Goal: Check status: Check status

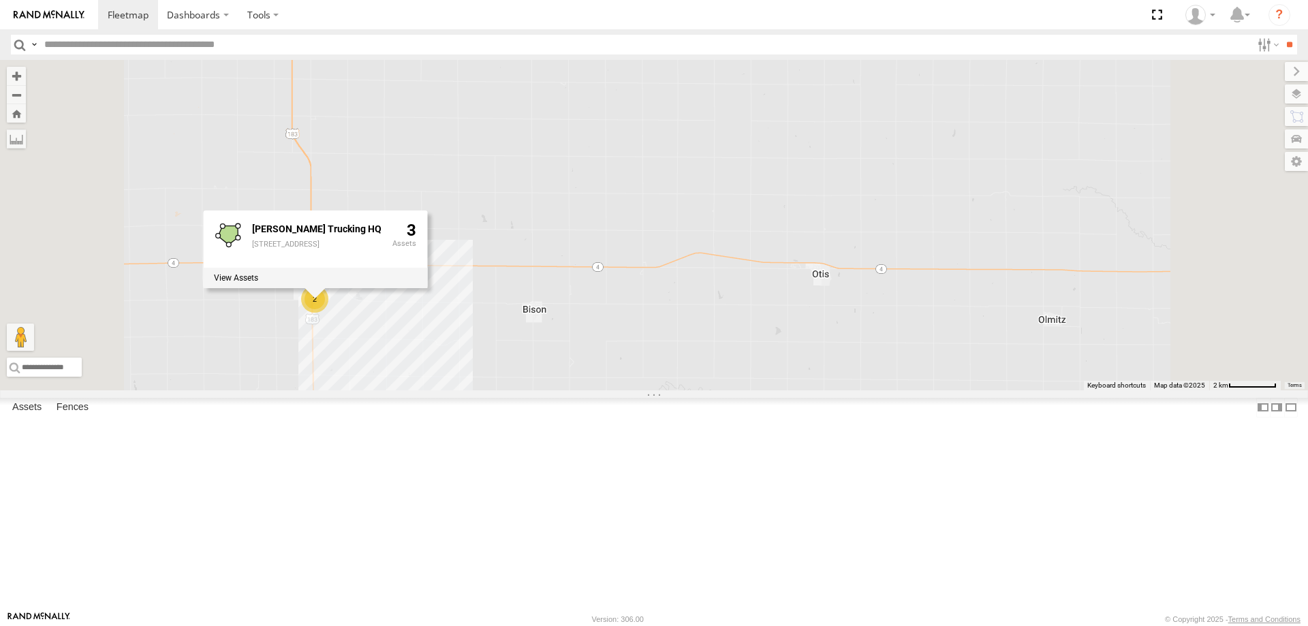
click at [439, 390] on div "2 [PERSON_NAME] Trucking HQ [STREET_ADDRESS]" at bounding box center [654, 225] width 1308 height 330
click at [377, 390] on div "2 [PERSON_NAME] Trucking HQ [STREET_ADDRESS]" at bounding box center [654, 225] width 1308 height 330
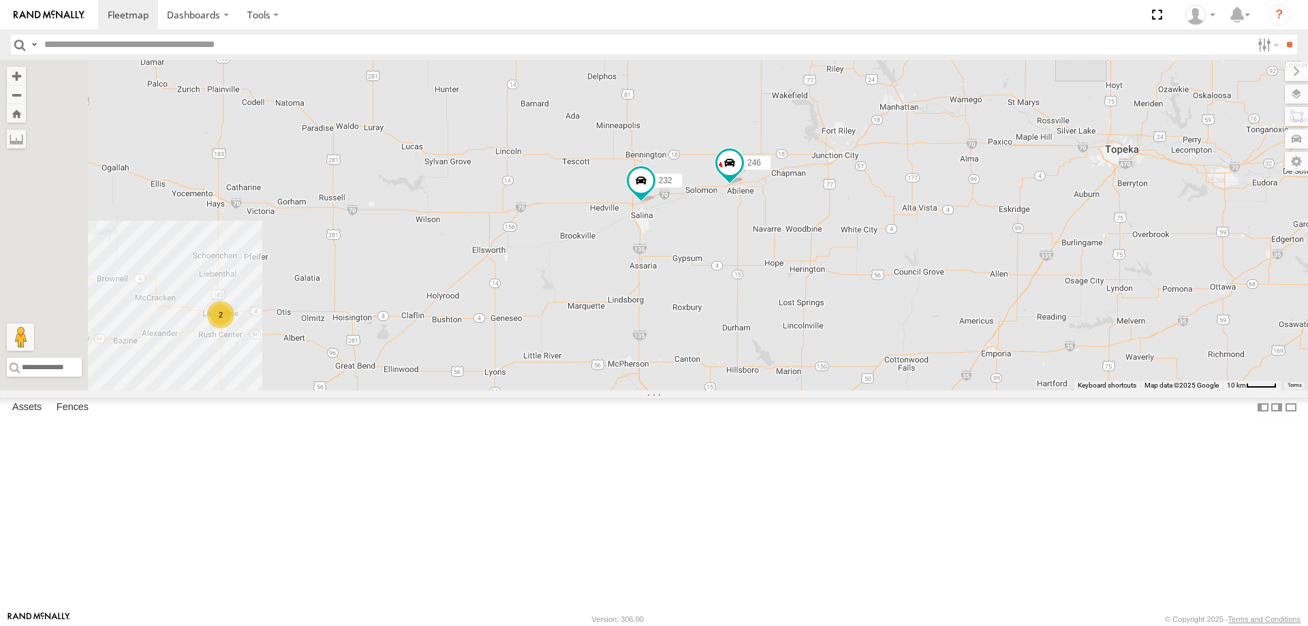
drag, startPoint x: 479, startPoint y: 448, endPoint x: 681, endPoint y: 358, distance: 221.0
click at [679, 360] on div "246 270 232 2" at bounding box center [654, 225] width 1308 height 330
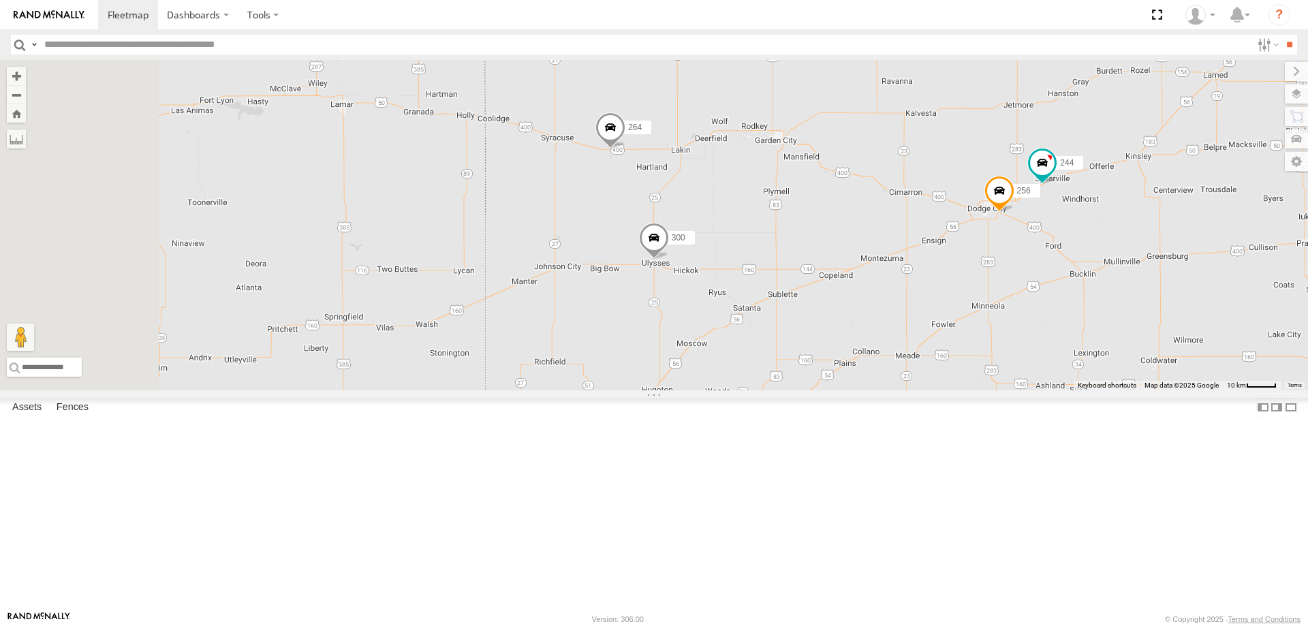
drag, startPoint x: 477, startPoint y: 319, endPoint x: 900, endPoint y: 217, distance: 435.1
click at [900, 217] on div "246 270 232 2 300 244 256 296 264" at bounding box center [654, 225] width 1308 height 330
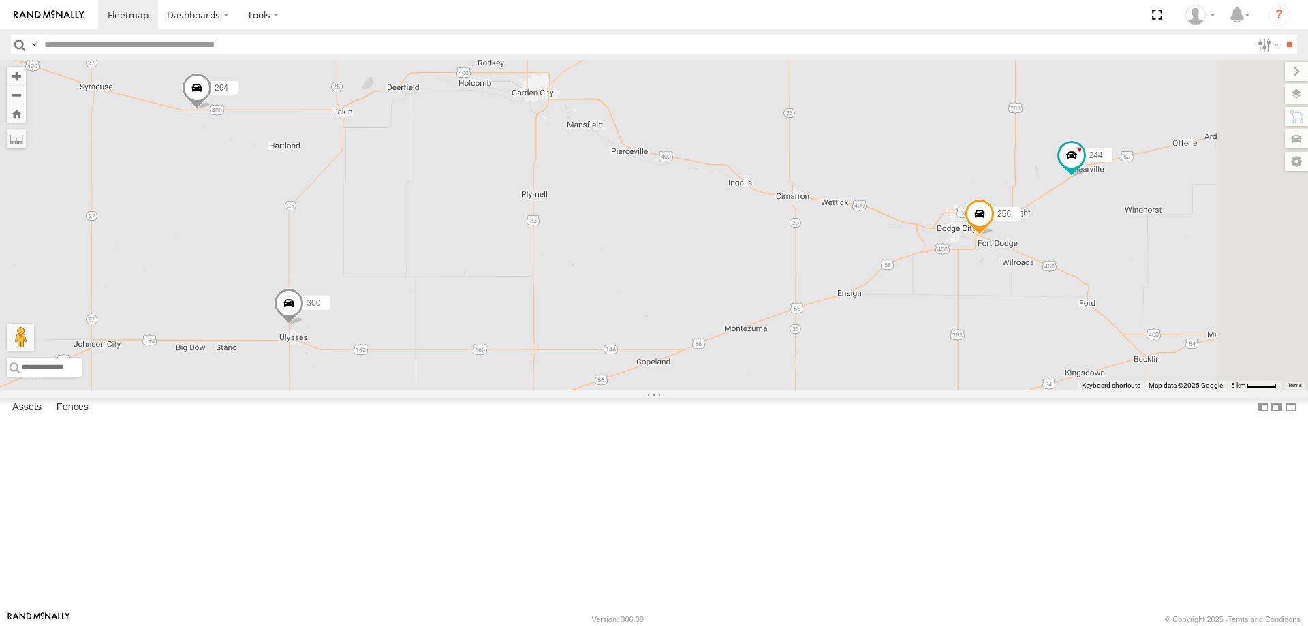
click at [994, 236] on span at bounding box center [979, 217] width 30 height 37
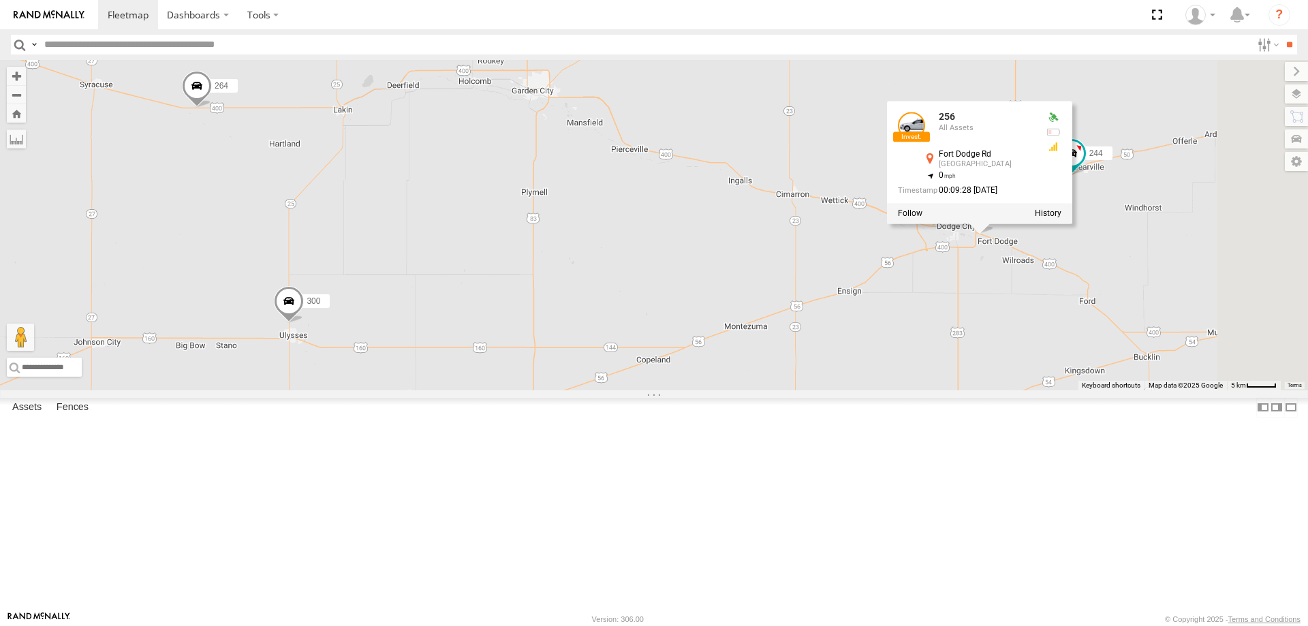
click at [930, 238] on div "246 270 232 300 244 256 296 264 256 All Assets [GEOGRAPHIC_DATA] 37.74342 , -99…" at bounding box center [654, 225] width 1308 height 330
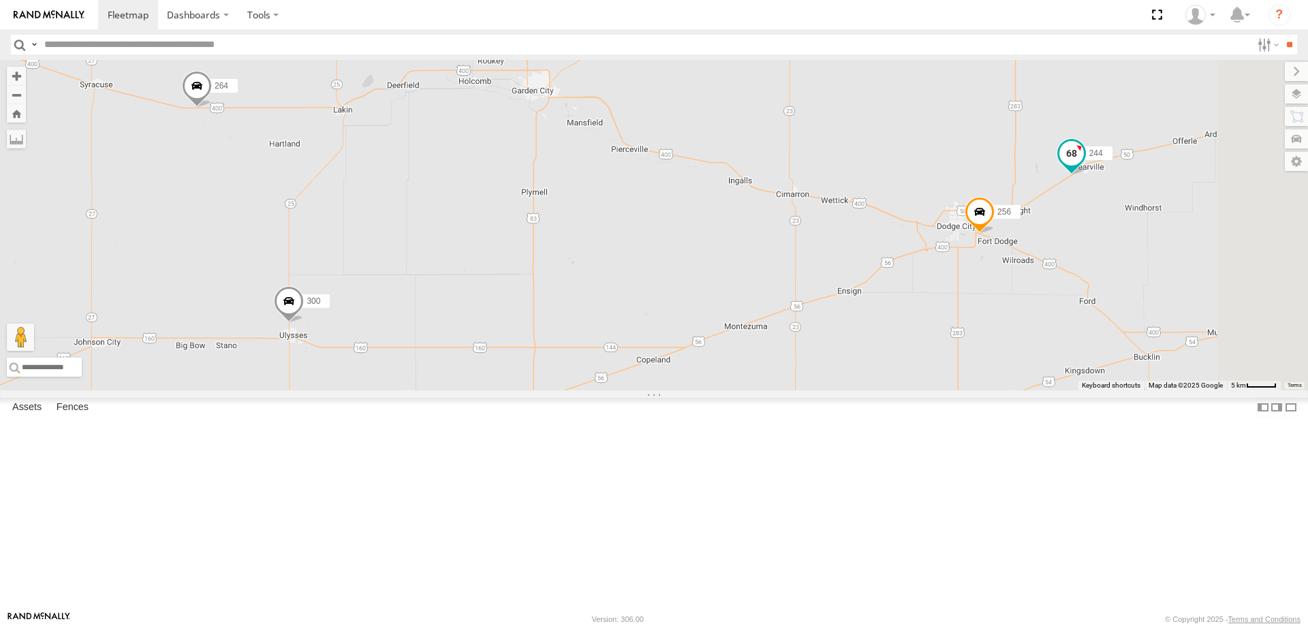
click at [1084, 166] on span at bounding box center [1071, 153] width 25 height 25
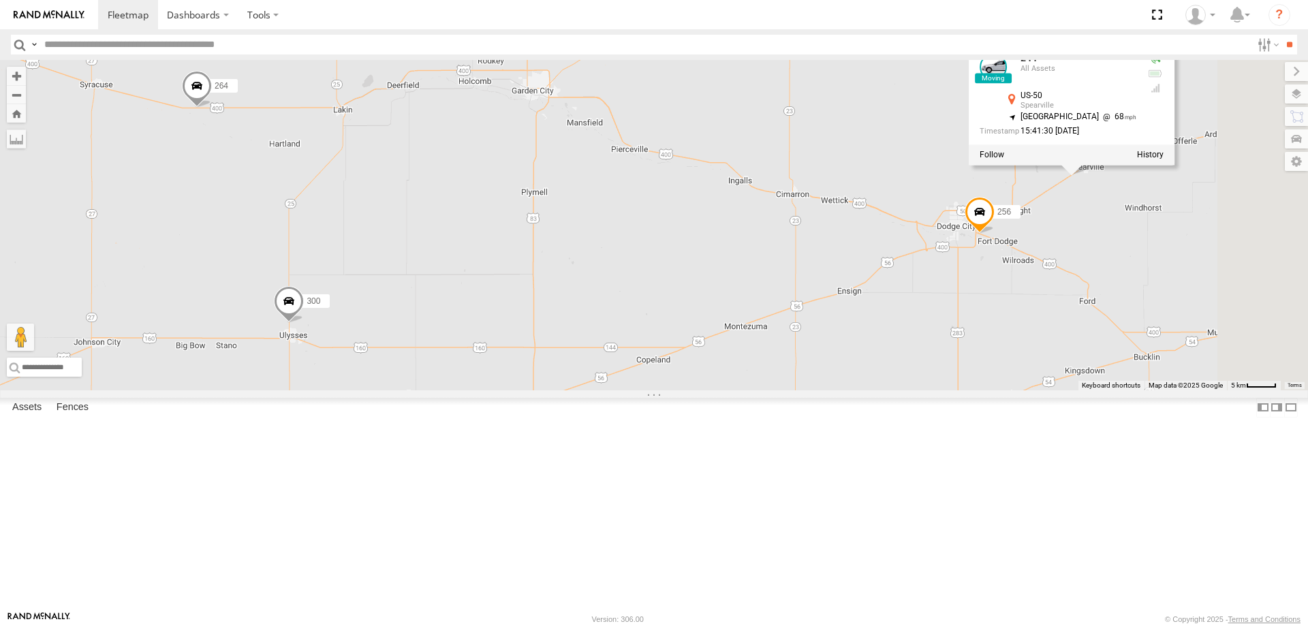
click at [1090, 247] on div "246 270 232 300 244 256 296 264 244 All Assets US-50 Spearville 37.83686 , -99.…" at bounding box center [654, 225] width 1308 height 330
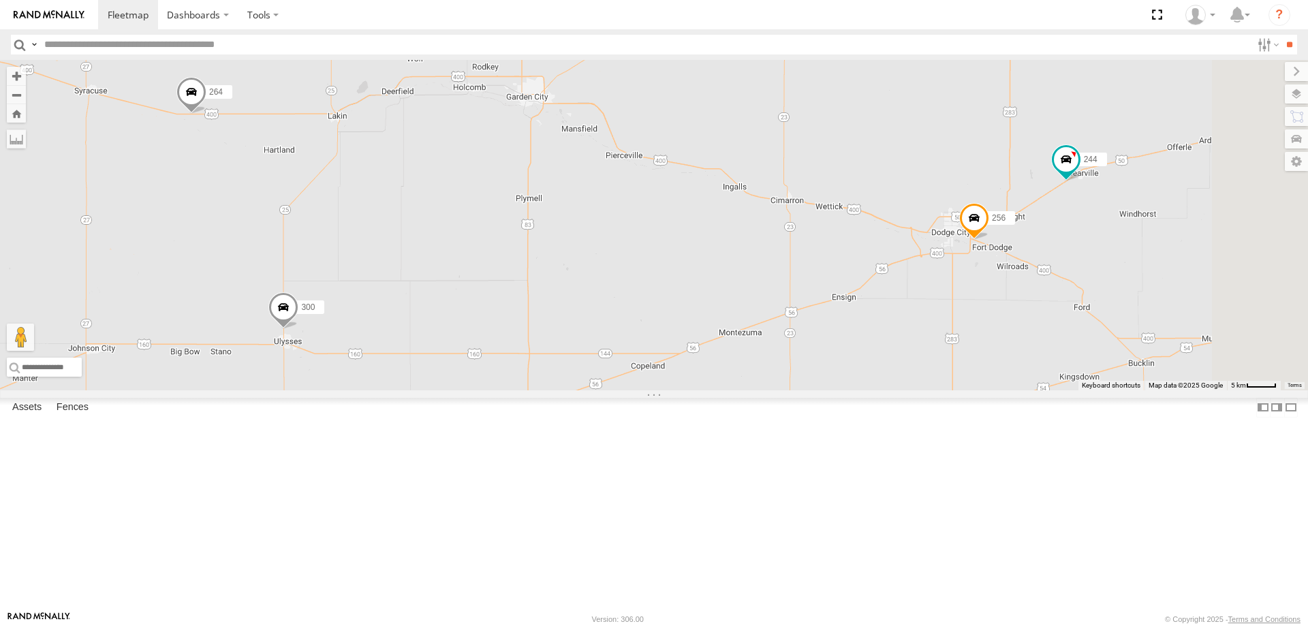
drag, startPoint x: 1079, startPoint y: 214, endPoint x: 678, endPoint y: 373, distance: 431.0
click at [696, 373] on div "246 270 232 300 244 256 296 264" at bounding box center [654, 225] width 1308 height 330
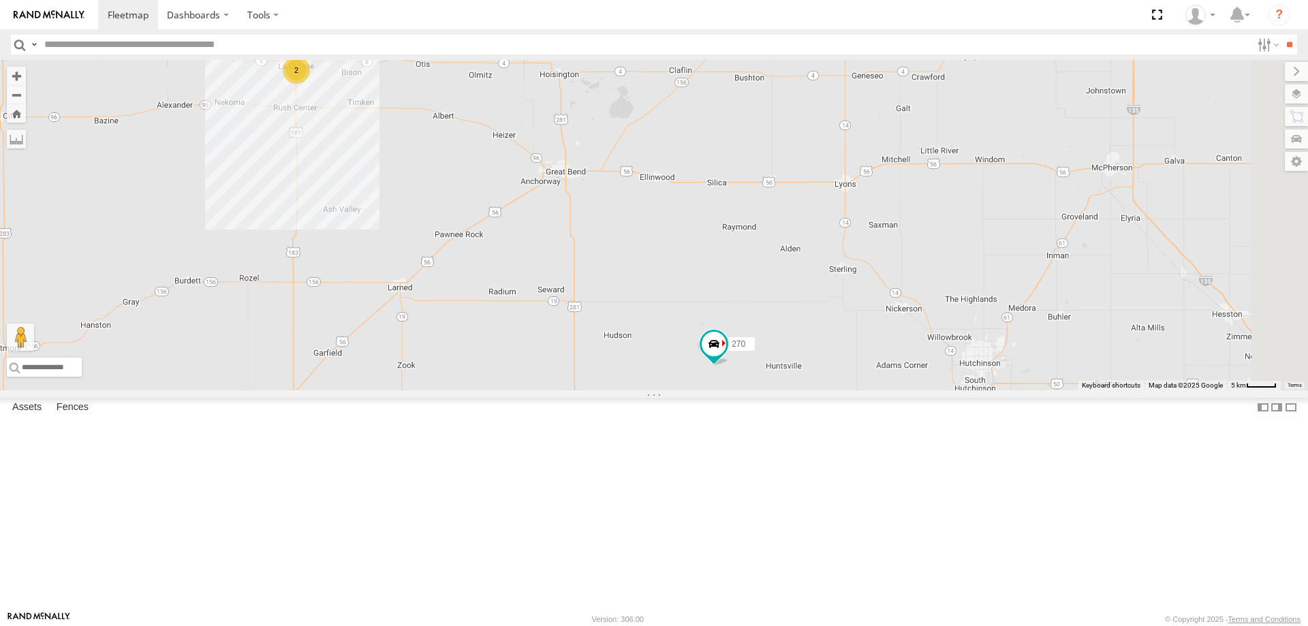
drag, startPoint x: 922, startPoint y: 303, endPoint x: 610, endPoint y: 388, distance: 323.2
click at [625, 387] on div "246 270 232 300 244 256 296 264 2" at bounding box center [654, 225] width 1308 height 330
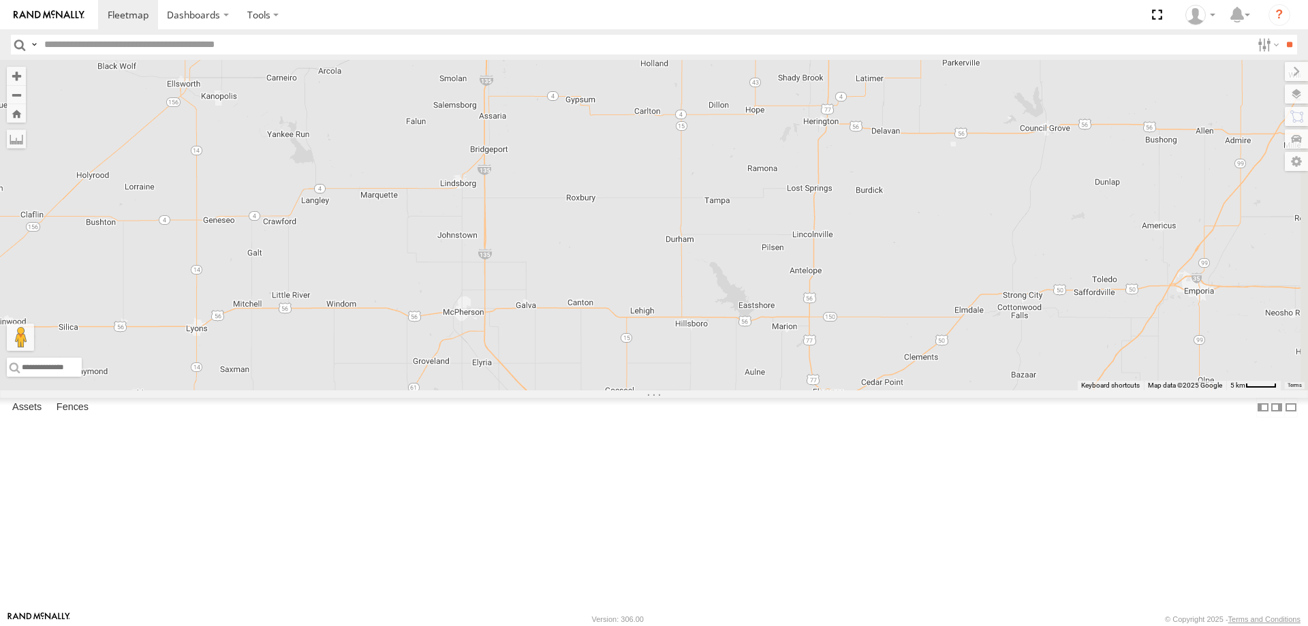
drag, startPoint x: 660, startPoint y: 247, endPoint x: 669, endPoint y: 374, distance: 127.7
click at [669, 373] on div "246 270 232 300 244 256 296 264 2" at bounding box center [654, 225] width 1308 height 330
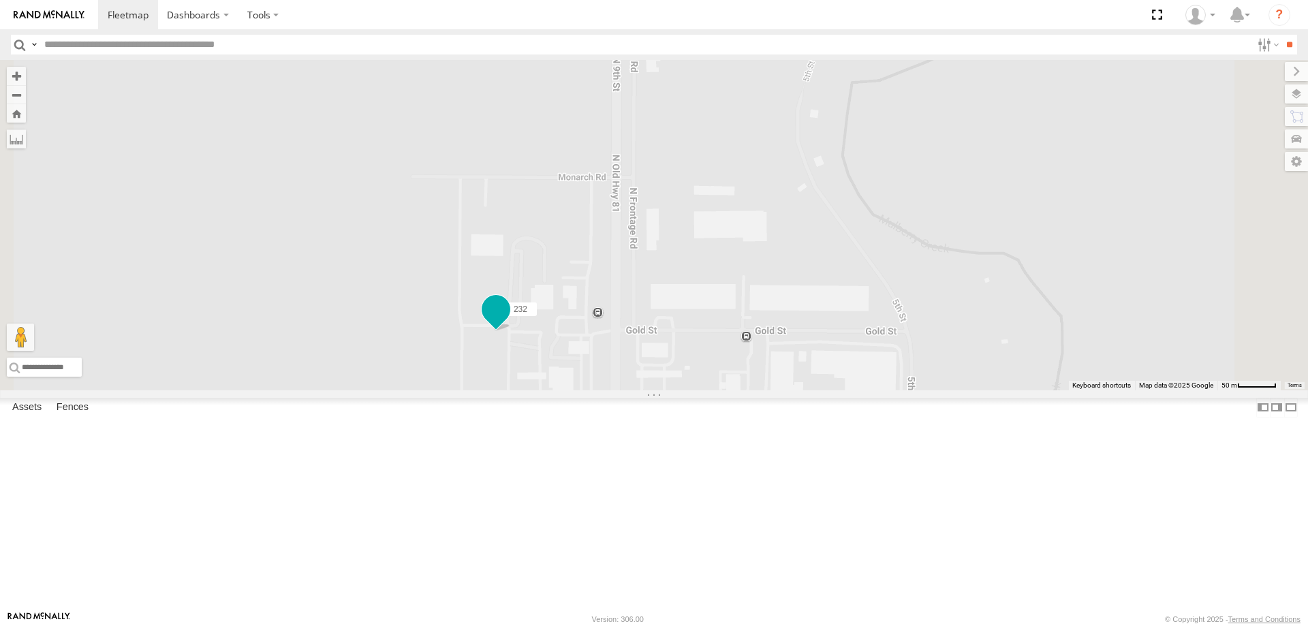
click at [508, 321] on span at bounding box center [496, 308] width 25 height 25
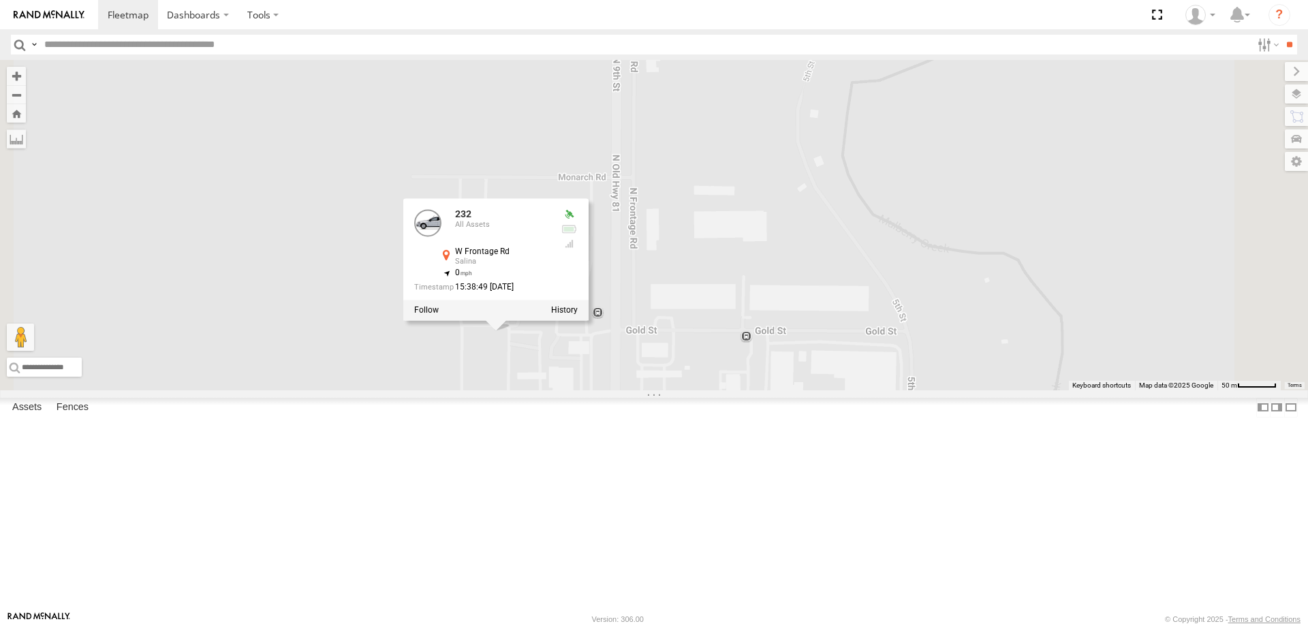
click at [452, 315] on div "246 270 232 300 244 256 296 264 232 All Assets W Frontage Rd Salina 38.87947 , …" at bounding box center [654, 225] width 1308 height 330
